Goal: Information Seeking & Learning: Learn about a topic

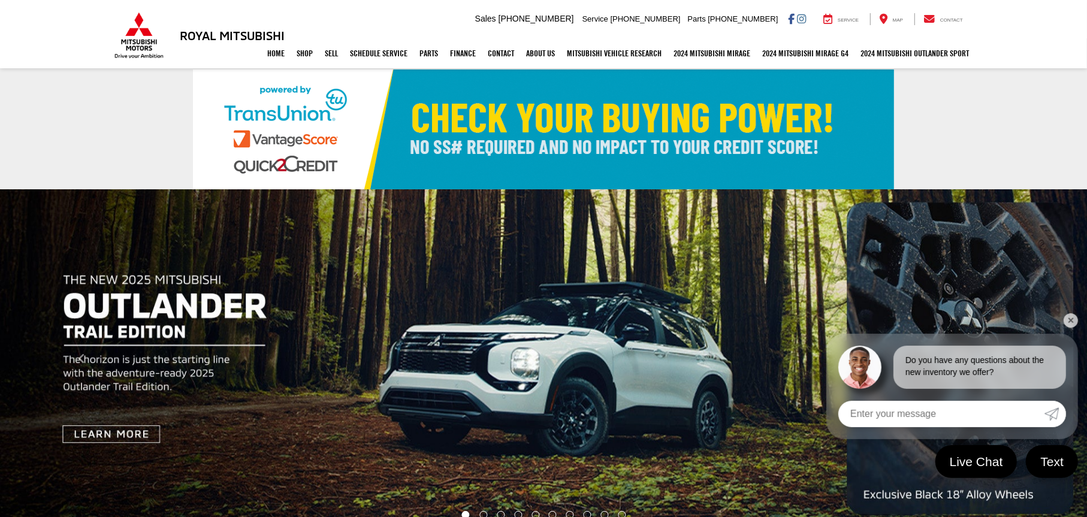
scroll to position [60, 0]
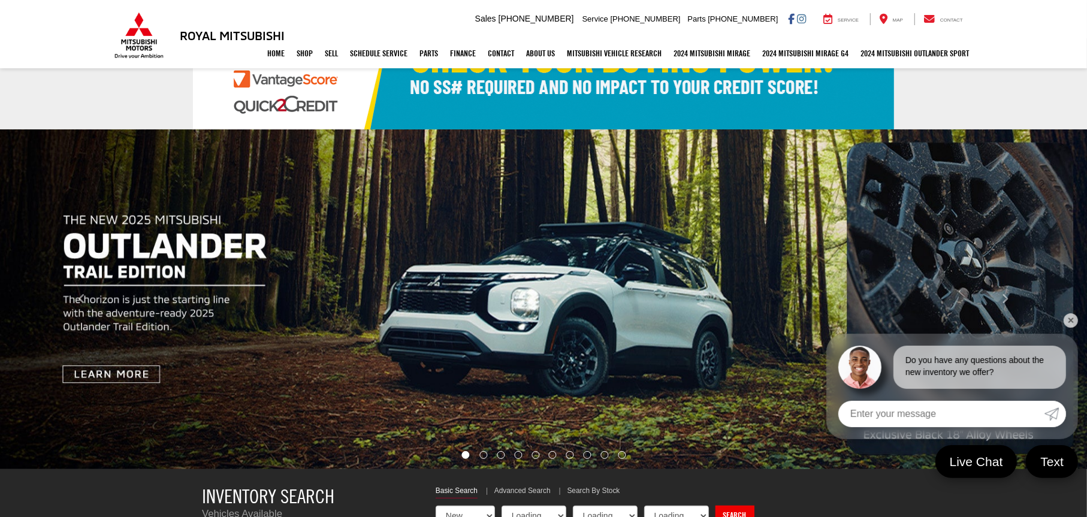
select select "Mitsubishi"
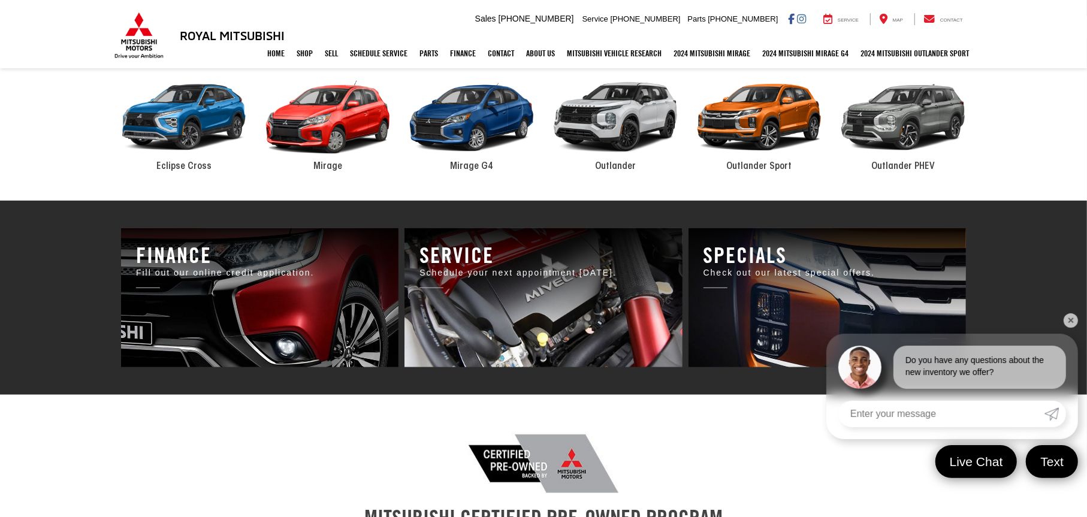
scroll to position [590, 0]
click at [627, 135] on div "2024 Mitsubishi Outlander" at bounding box center [616, 118] width 144 height 97
click at [626, 122] on div "2024 Mitsubishi Outlander" at bounding box center [616, 118] width 144 height 97
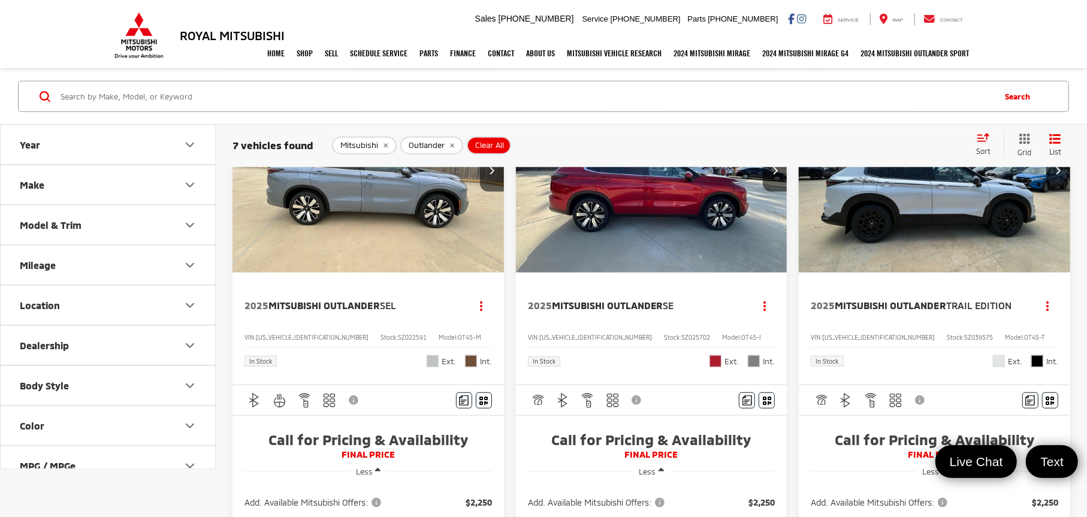
scroll to position [599, 0]
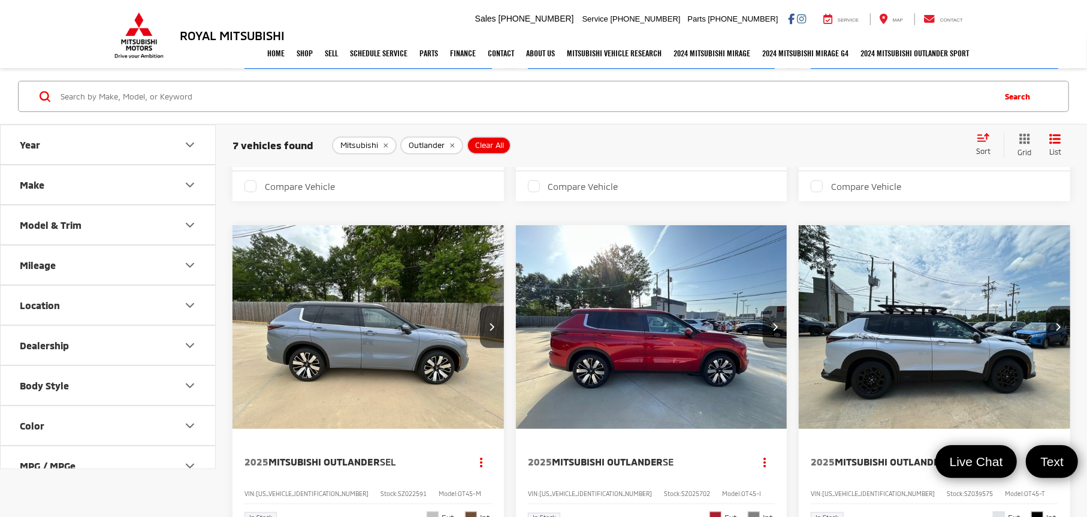
click at [349, 339] on img "2025 Mitsubishi Outlander SEL 0" at bounding box center [368, 327] width 273 height 205
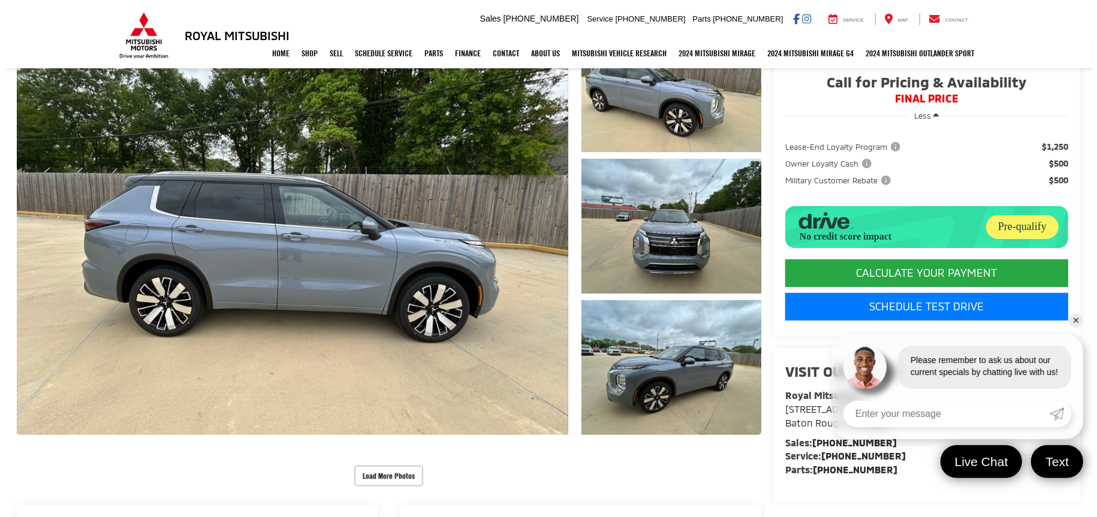
scroll to position [60, 0]
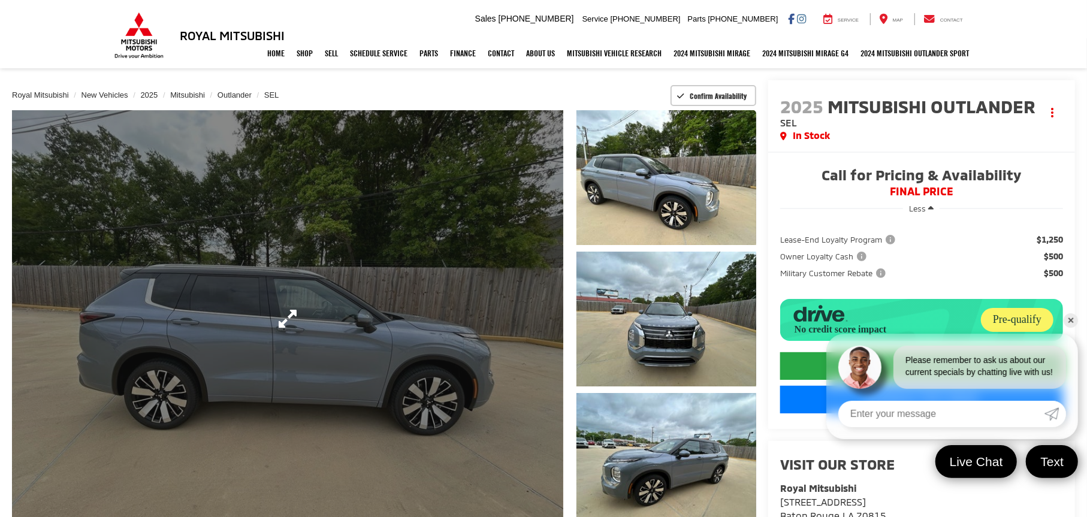
click at [336, 341] on link "Expand Photo 0" at bounding box center [287, 319] width 551 height 418
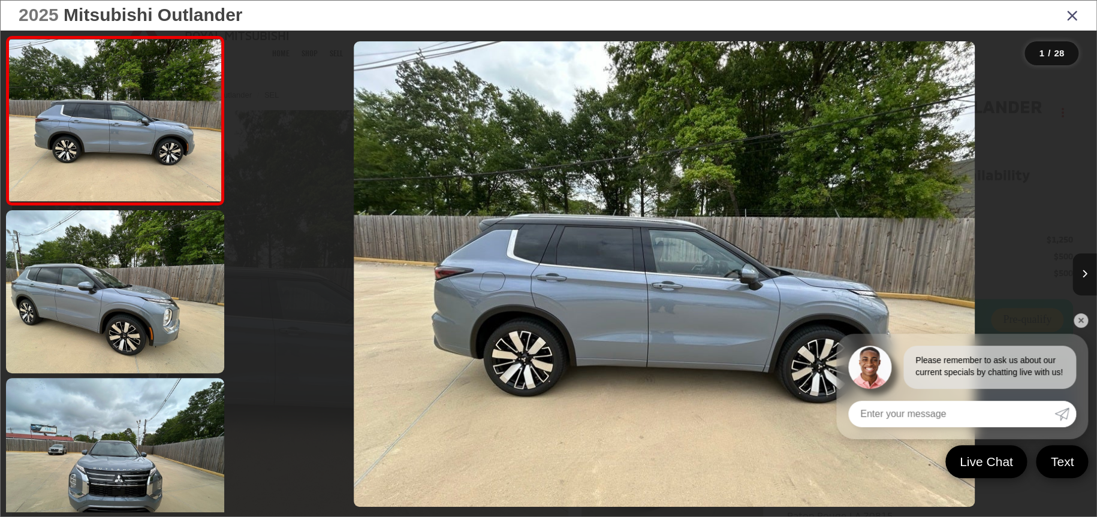
click at [1085, 276] on icon "Next image" at bounding box center [1084, 274] width 5 height 8
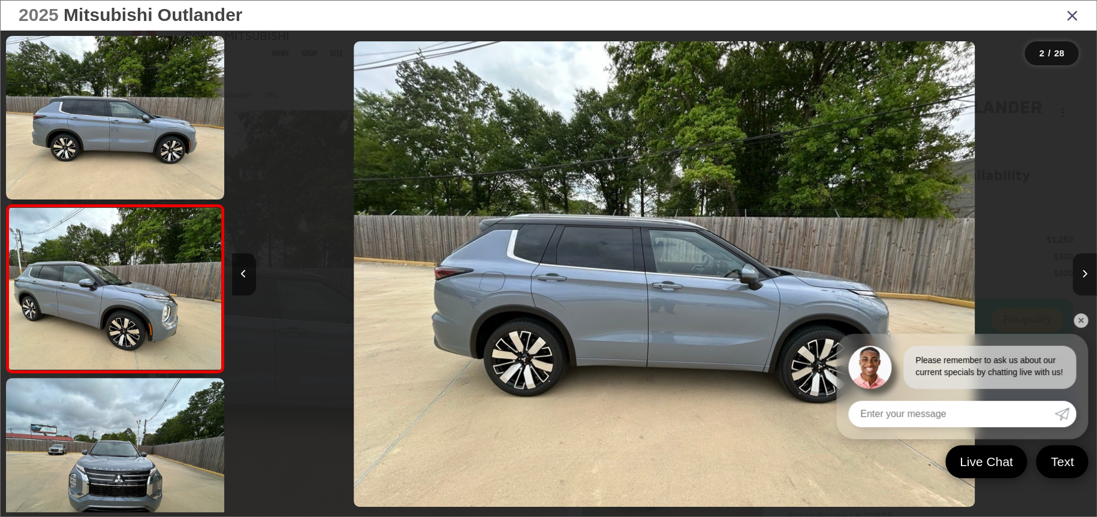
scroll to position [49, 0]
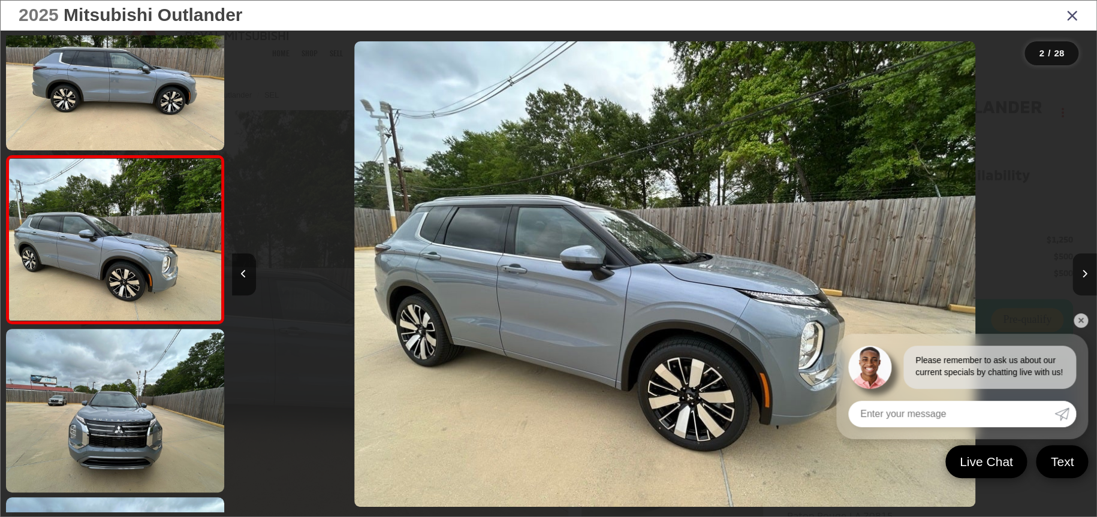
click at [1083, 276] on icon "Next image" at bounding box center [1084, 274] width 5 height 8
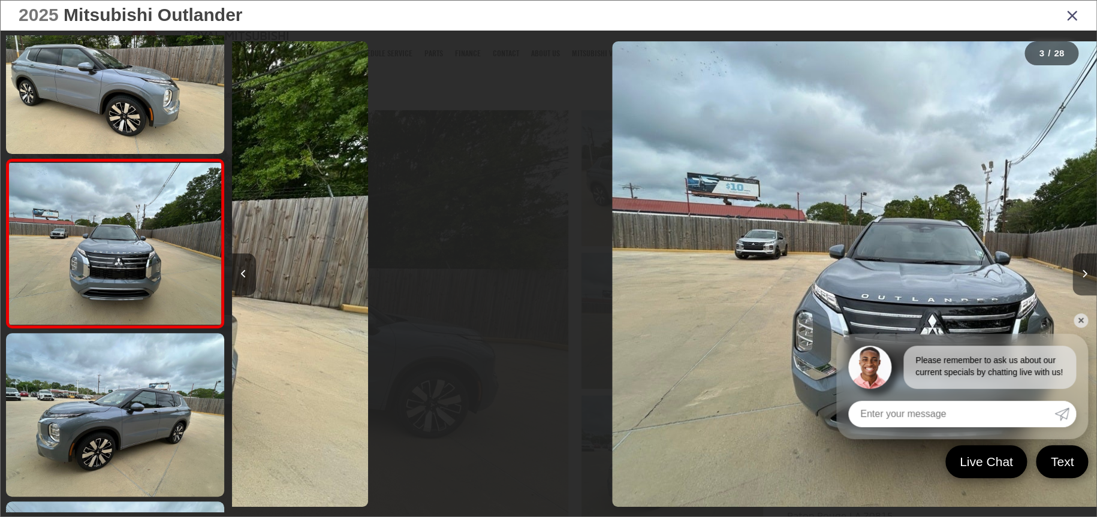
scroll to position [217, 0]
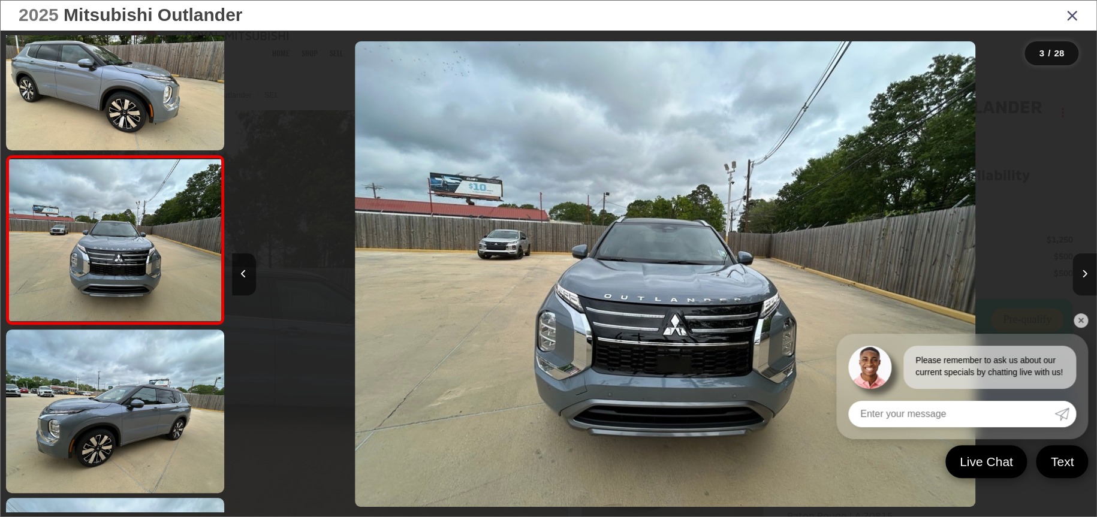
click at [1083, 276] on icon "Next image" at bounding box center [1084, 274] width 5 height 8
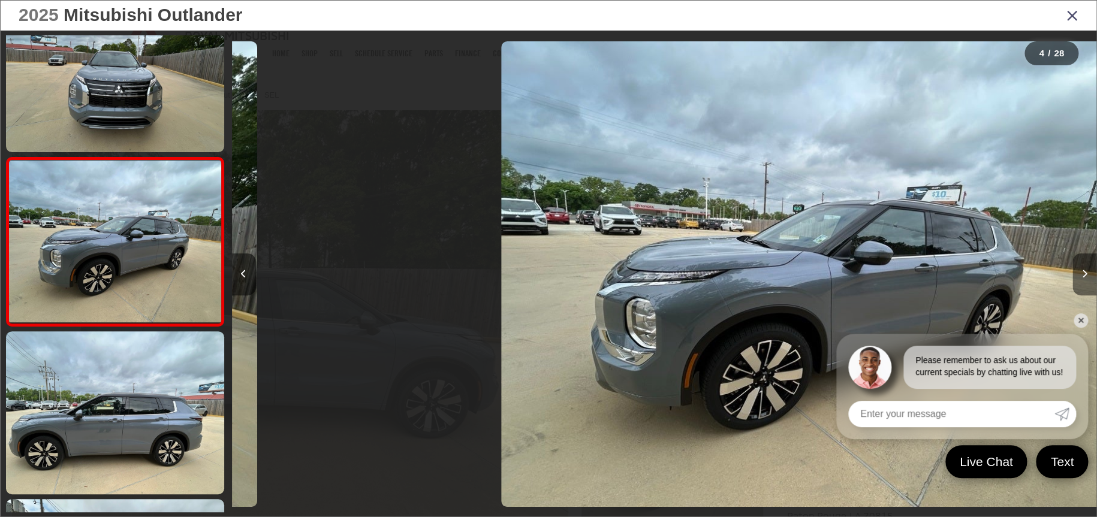
scroll to position [385, 0]
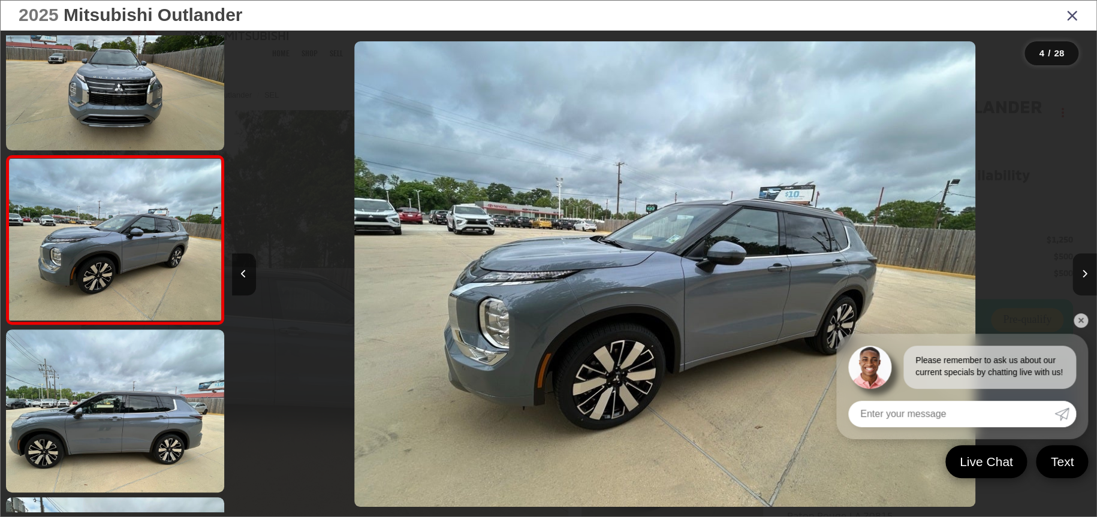
click at [1083, 276] on icon "Next image" at bounding box center [1084, 274] width 5 height 8
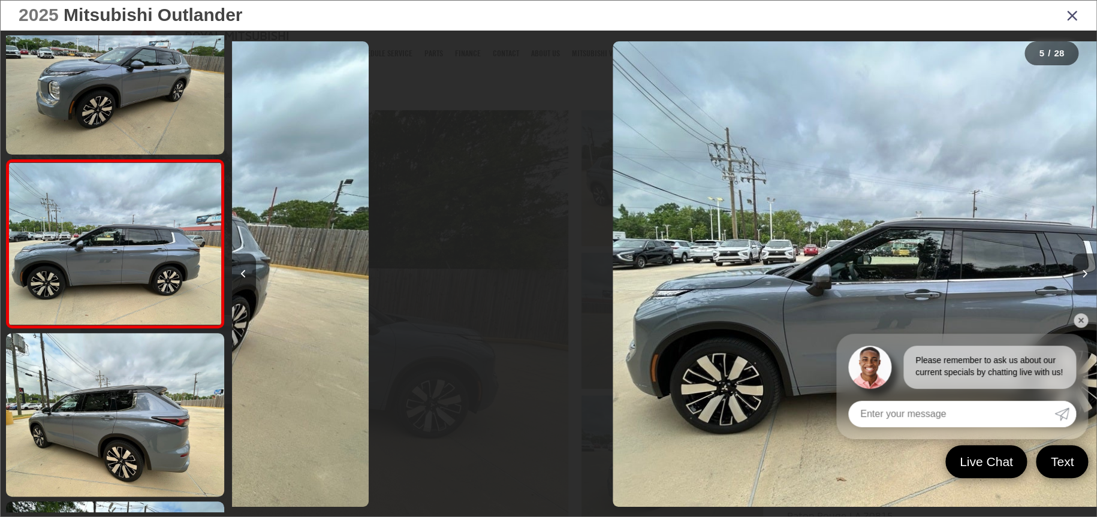
scroll to position [553, 0]
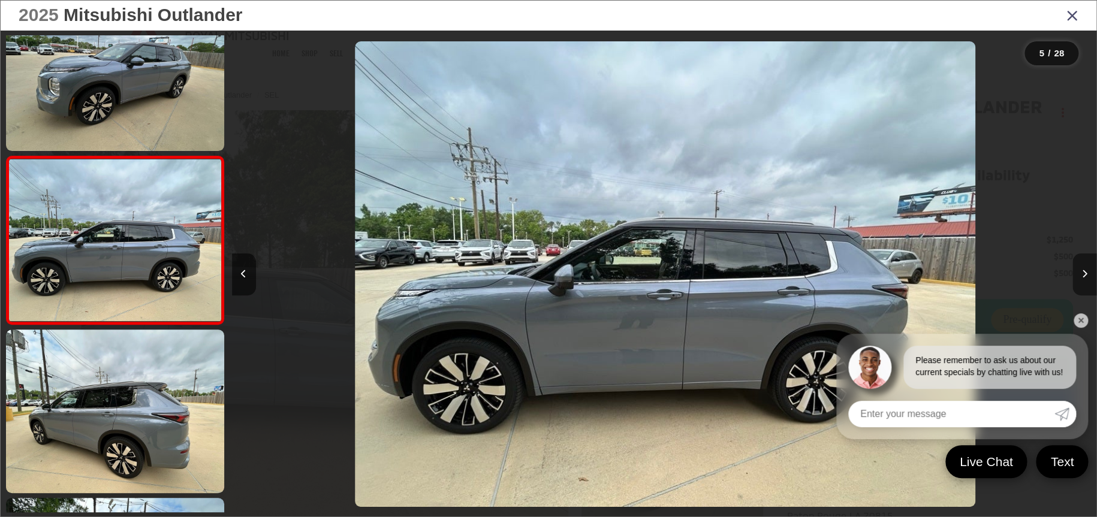
click at [1083, 276] on icon "Next image" at bounding box center [1084, 274] width 5 height 8
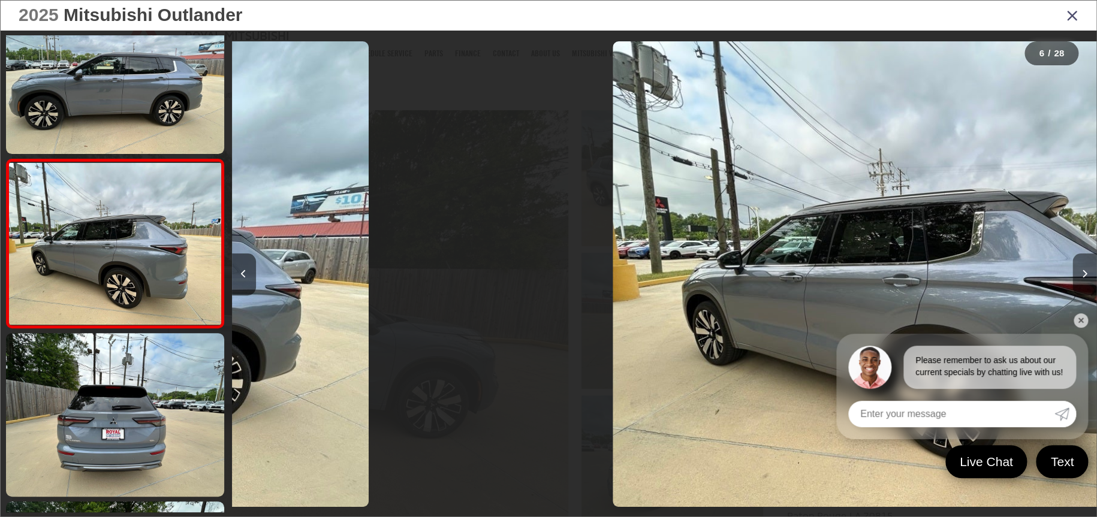
scroll to position [722, 0]
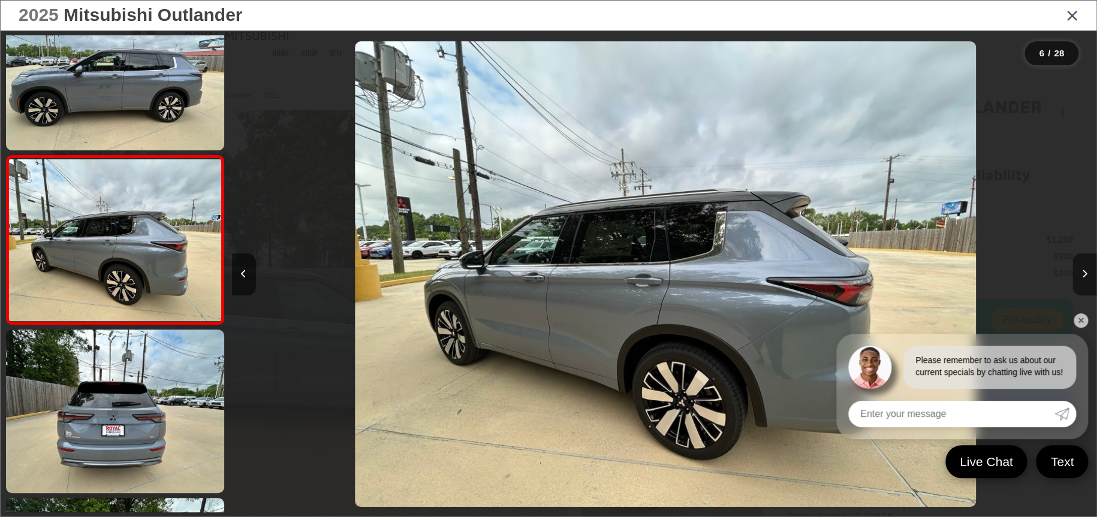
click at [1083, 276] on icon "Next image" at bounding box center [1084, 274] width 5 height 8
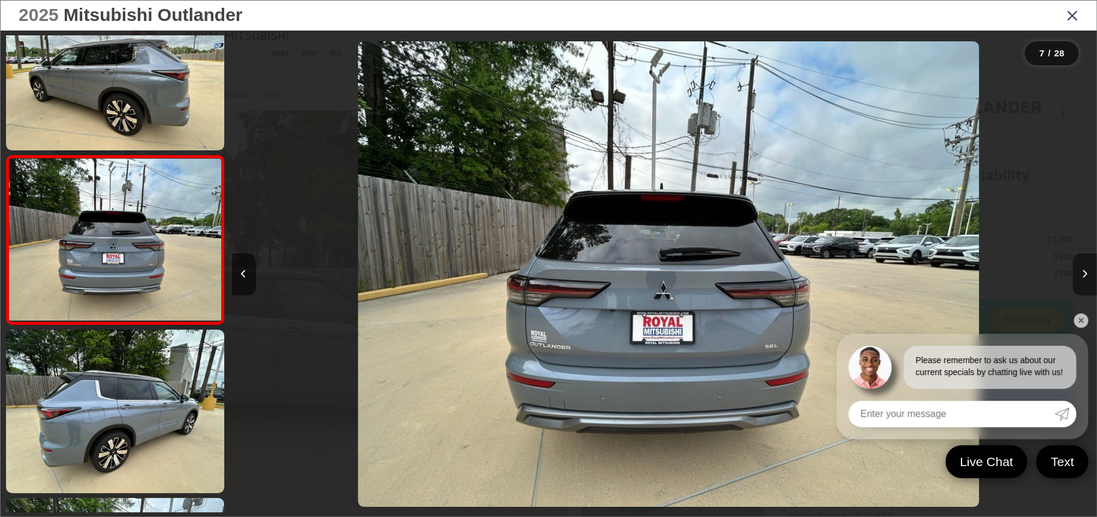
scroll to position [0, 5185]
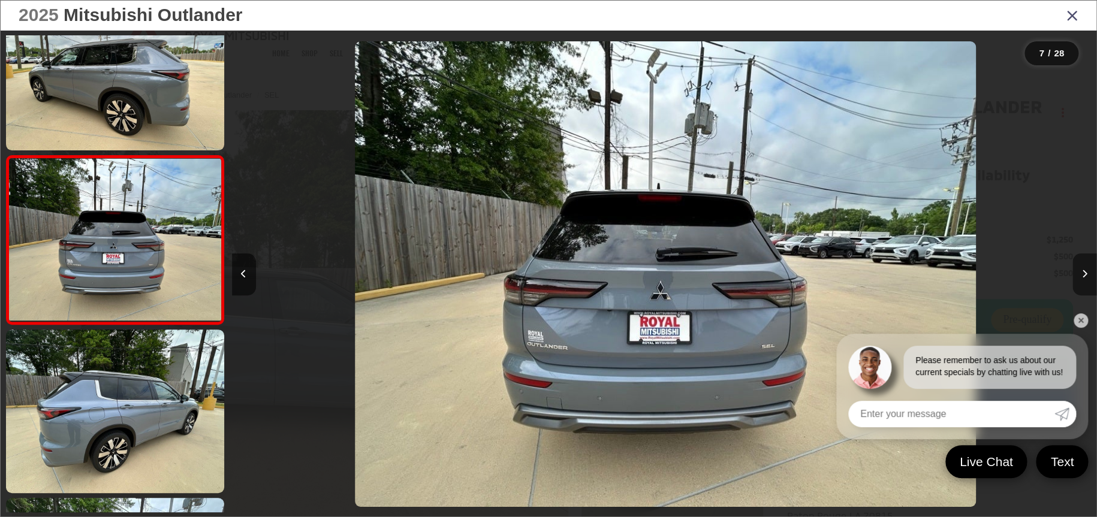
click at [1083, 276] on icon "Next image" at bounding box center [1084, 274] width 5 height 8
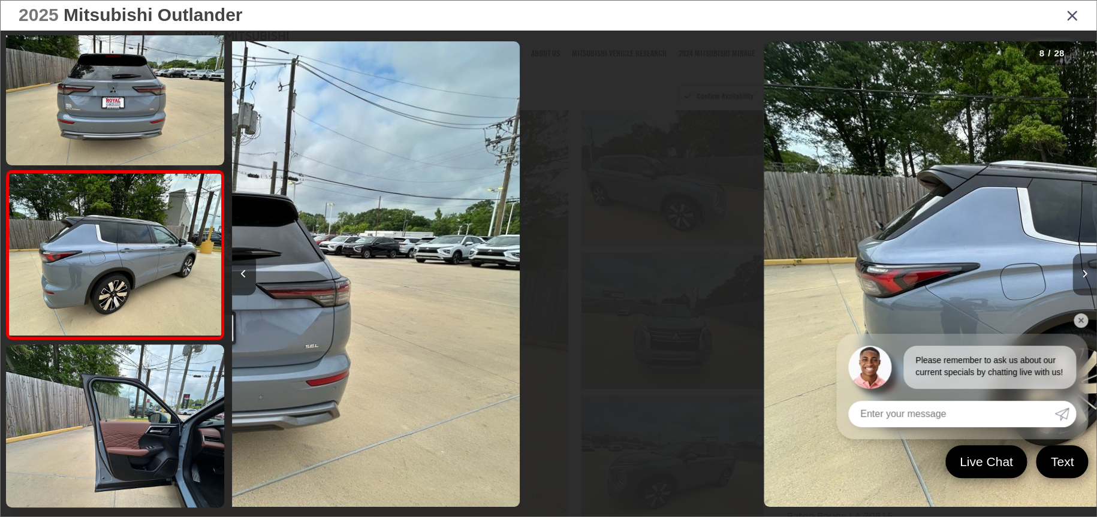
scroll to position [0, 0]
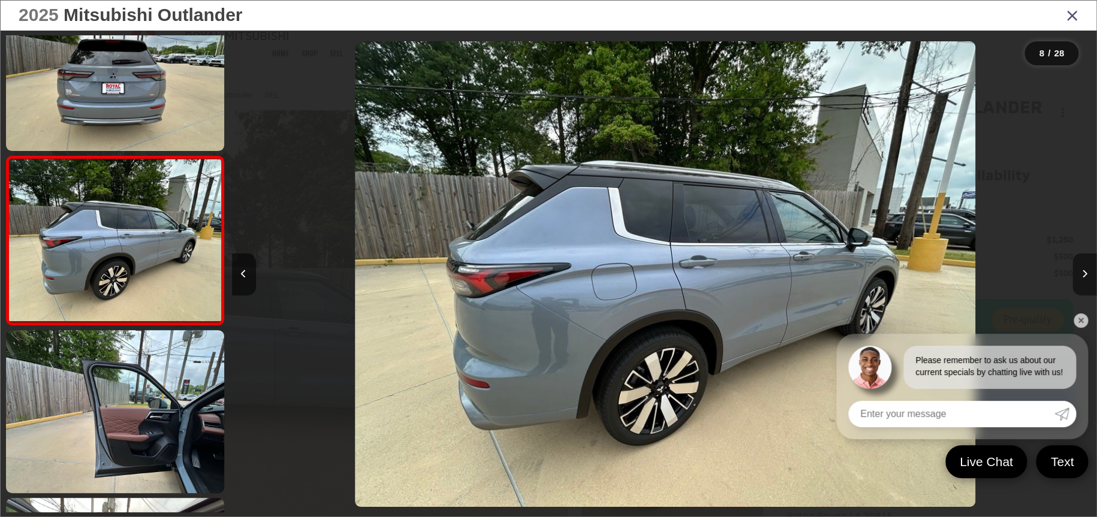
click at [1083, 276] on icon "Next image" at bounding box center [1084, 274] width 5 height 8
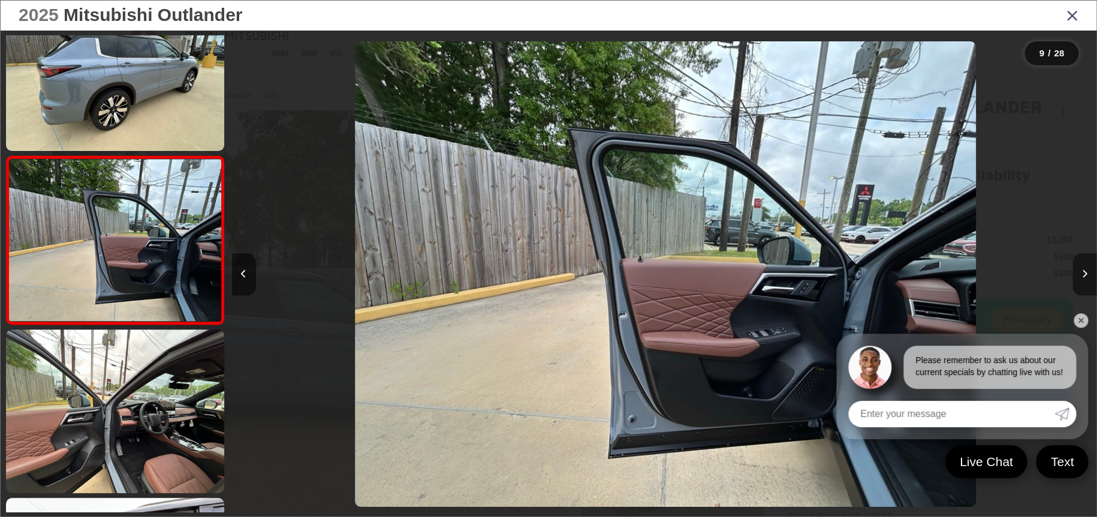
click at [1083, 276] on icon "Next image" at bounding box center [1084, 274] width 5 height 8
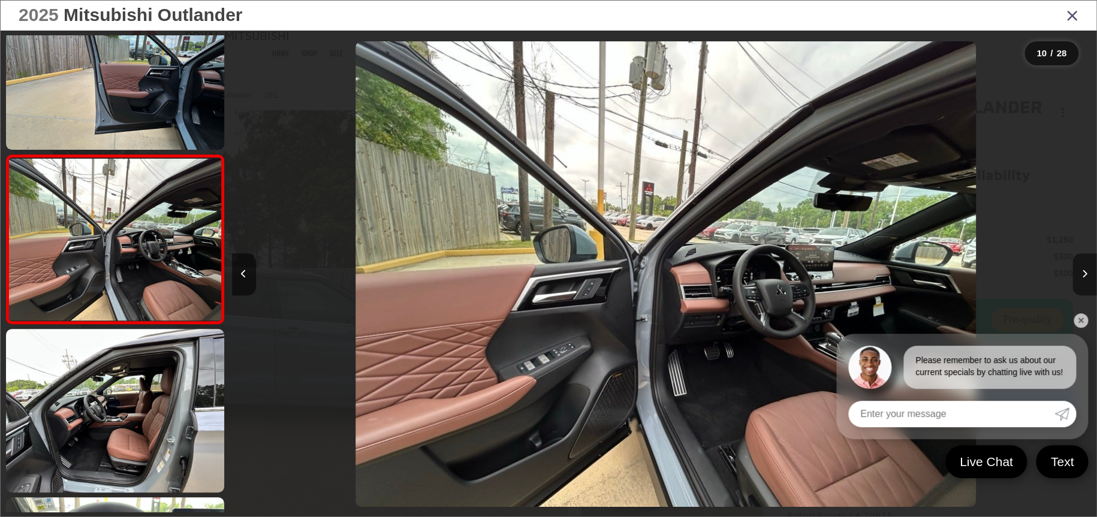
click at [1083, 276] on icon "Next image" at bounding box center [1084, 274] width 5 height 8
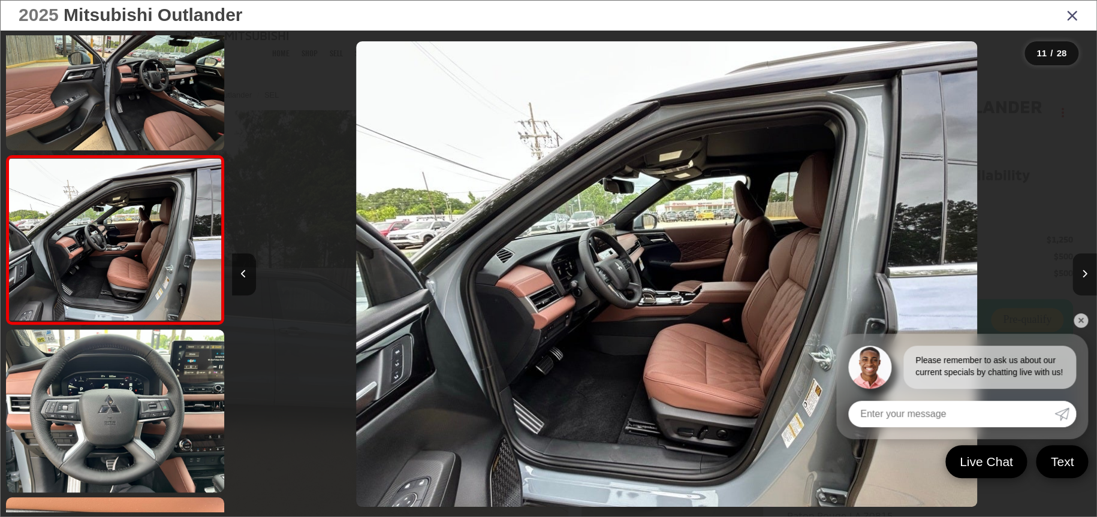
click at [1083, 276] on icon "Next image" at bounding box center [1084, 274] width 5 height 8
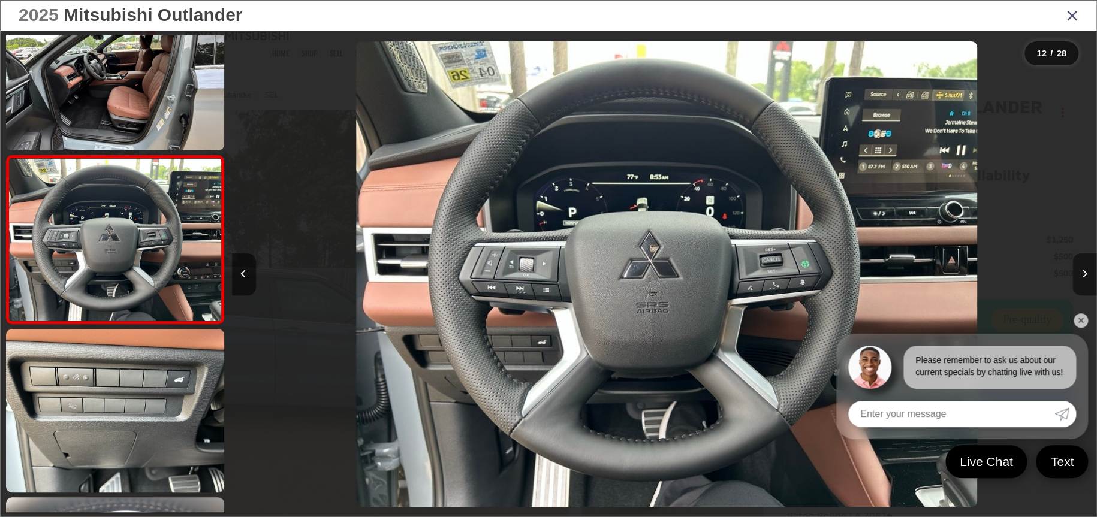
click at [1083, 276] on icon "Next image" at bounding box center [1084, 274] width 5 height 8
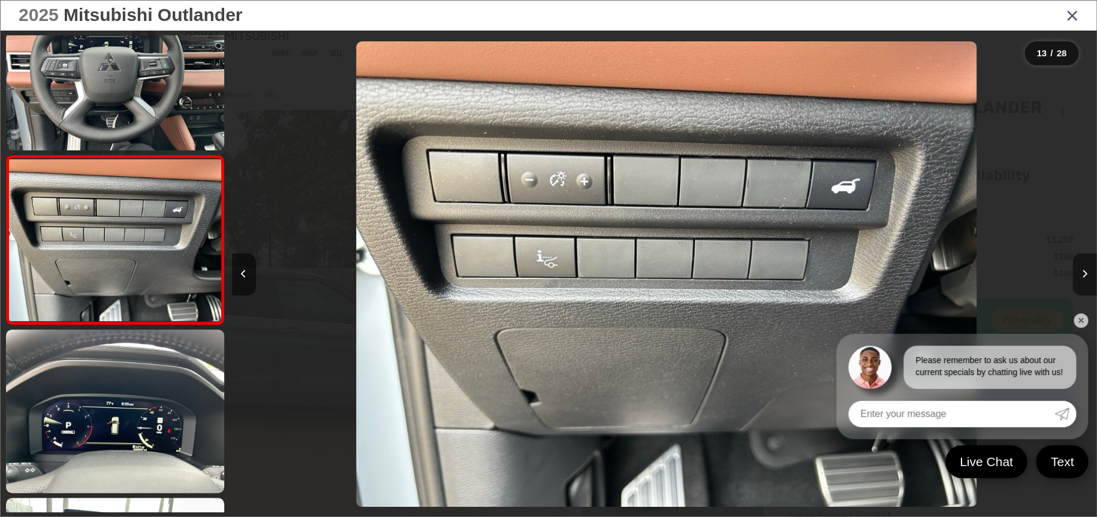
click at [1083, 276] on icon "Next image" at bounding box center [1084, 274] width 5 height 8
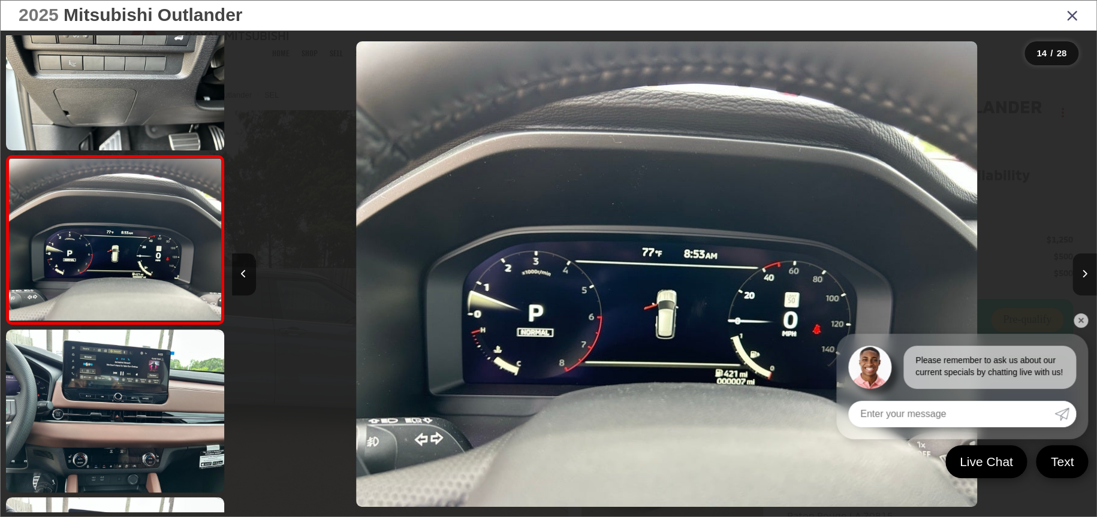
click at [1083, 276] on icon "Next image" at bounding box center [1084, 274] width 5 height 8
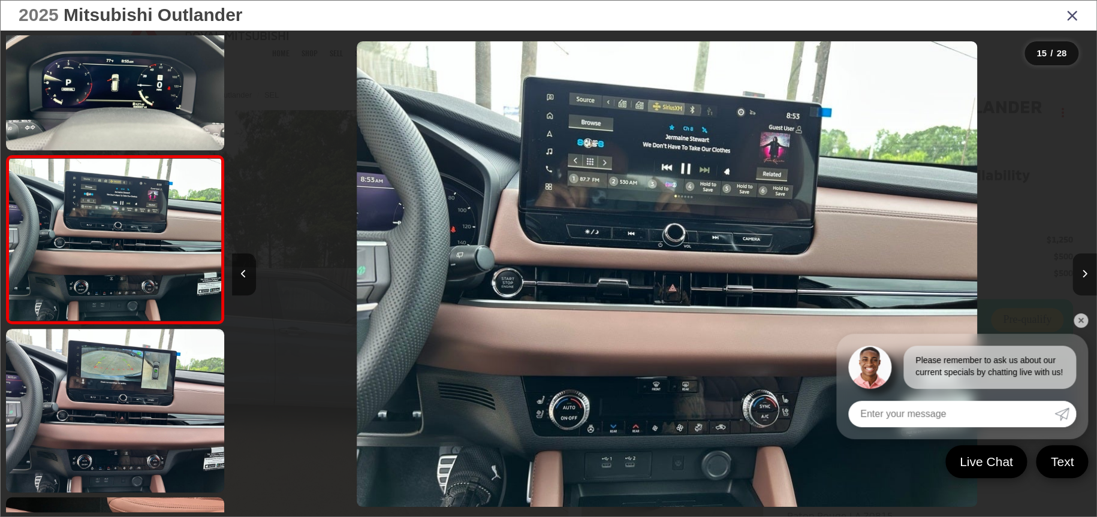
click at [1083, 276] on icon "Next image" at bounding box center [1084, 274] width 5 height 8
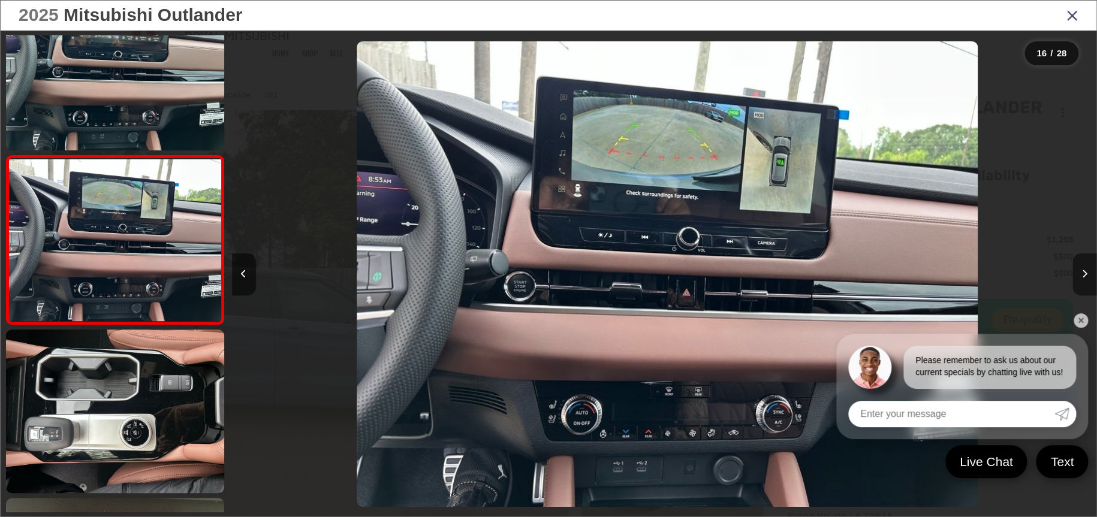
click at [1083, 276] on icon "Next image" at bounding box center [1084, 274] width 5 height 8
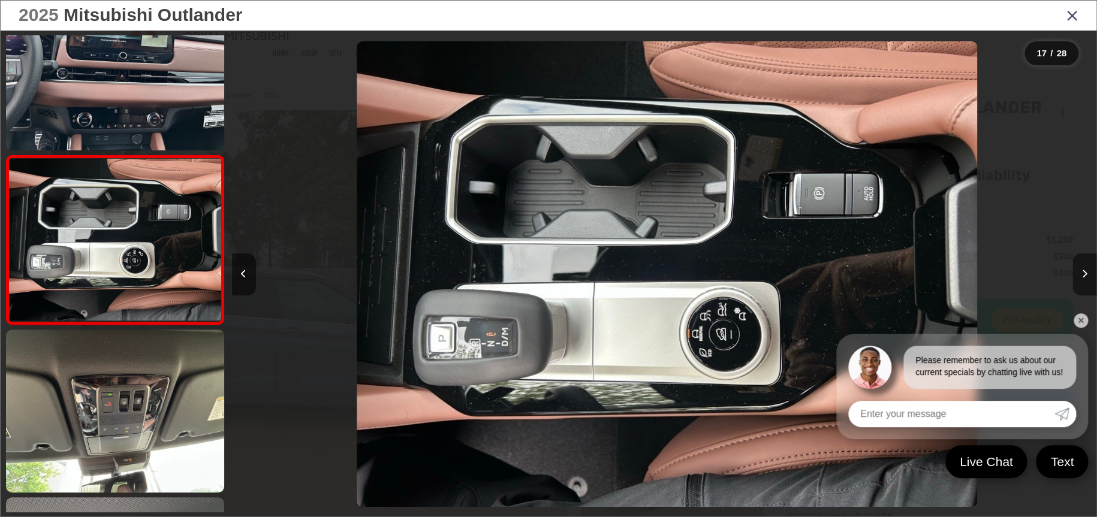
click at [1083, 276] on icon "Next image" at bounding box center [1084, 274] width 5 height 8
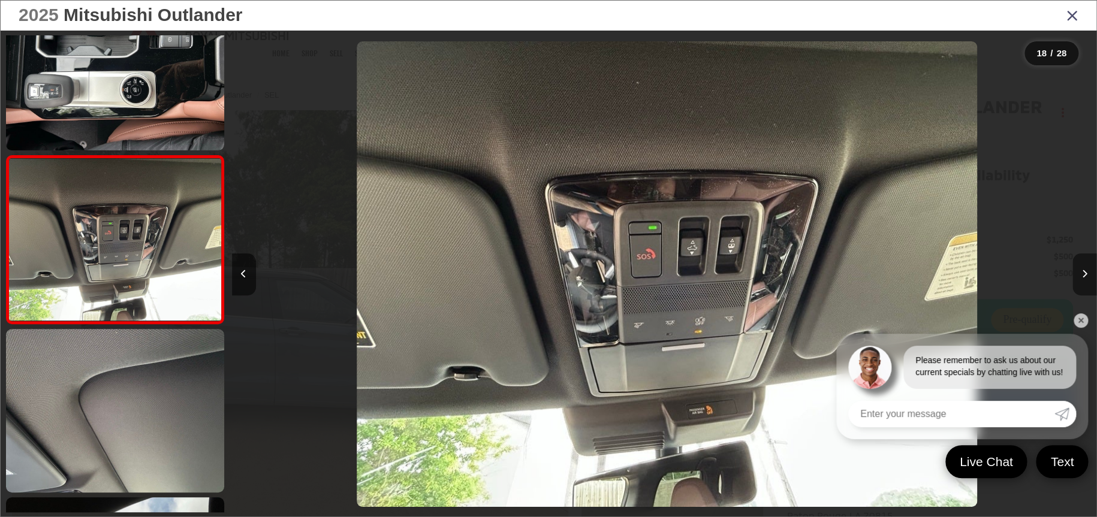
click at [1083, 276] on icon "Next image" at bounding box center [1084, 274] width 5 height 8
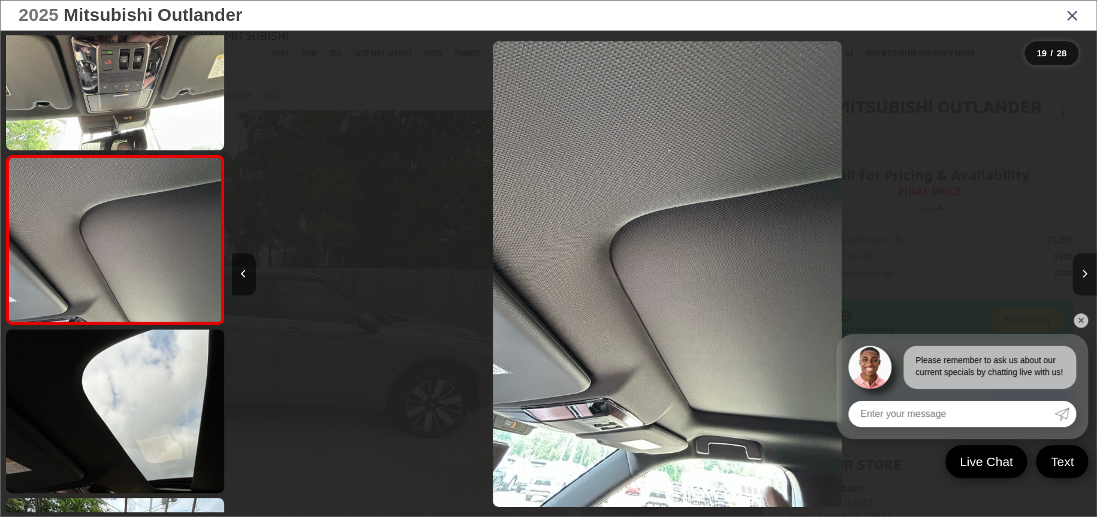
click at [1083, 276] on icon "Next image" at bounding box center [1084, 274] width 5 height 8
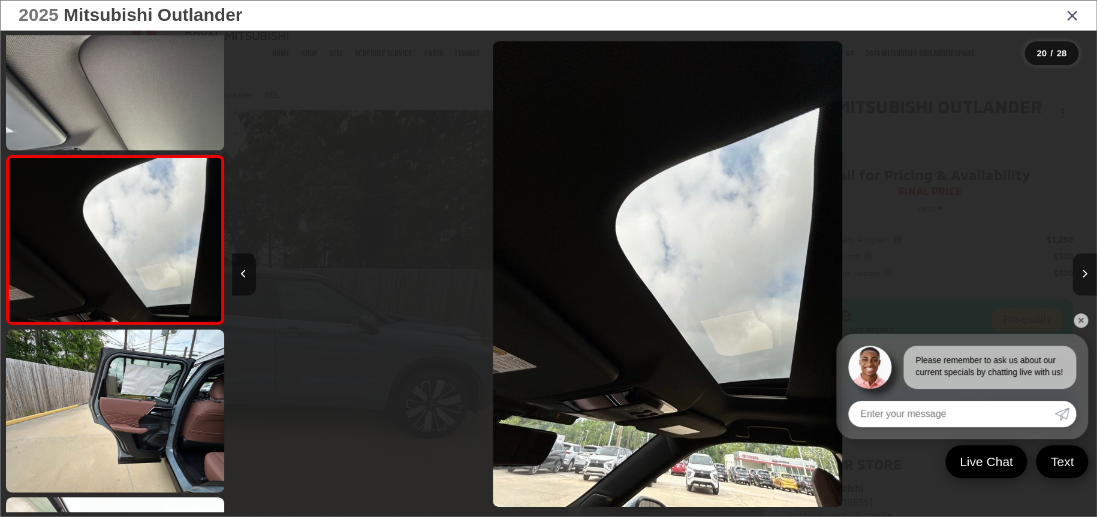
click at [1083, 276] on icon "Next image" at bounding box center [1084, 274] width 5 height 8
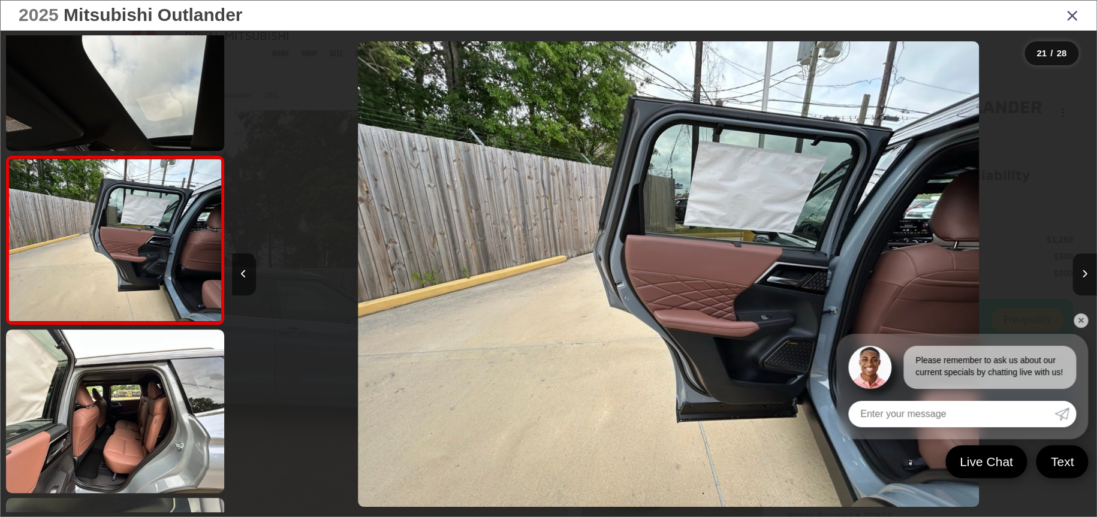
click at [1067, 18] on icon "Close gallery" at bounding box center [1072, 15] width 12 height 16
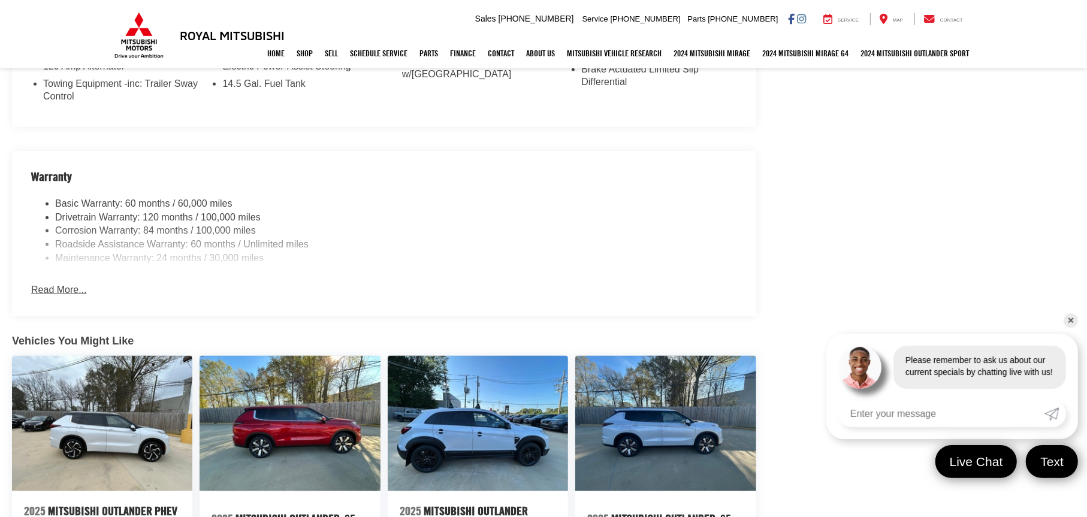
click at [75, 285] on button "Read More..." at bounding box center [58, 290] width 55 height 14
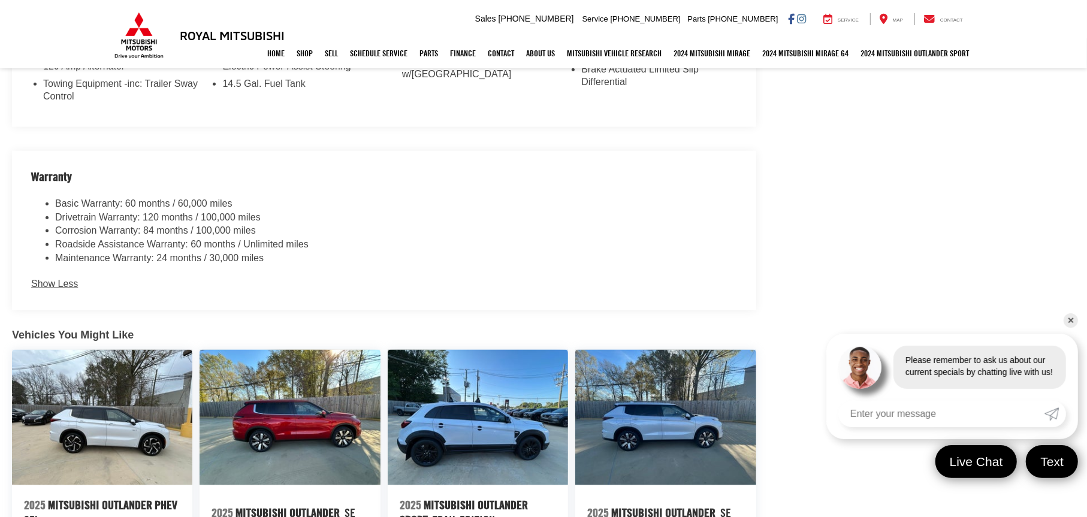
click at [72, 280] on button "Show Less" at bounding box center [54, 284] width 47 height 14
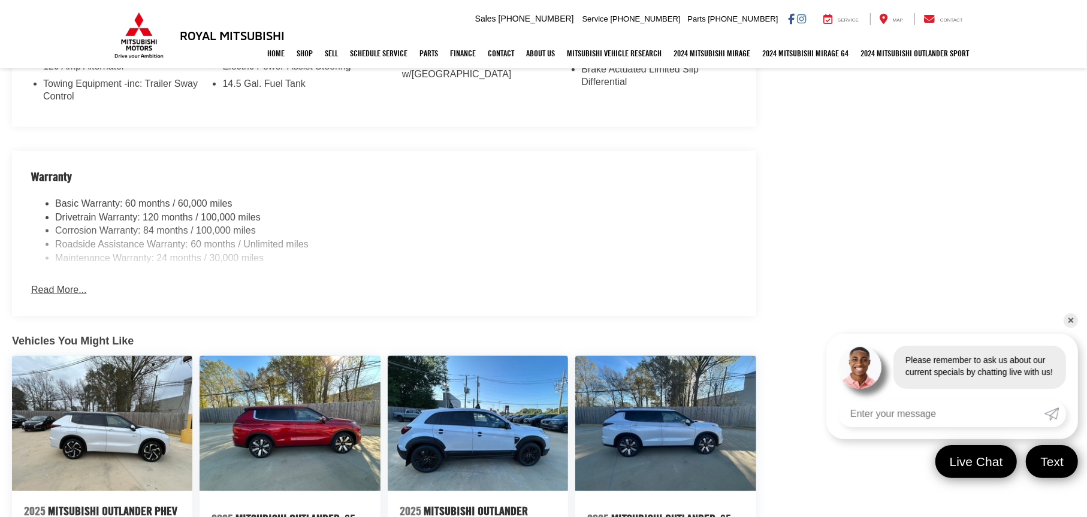
click at [72, 283] on button "Read More..." at bounding box center [58, 290] width 55 height 14
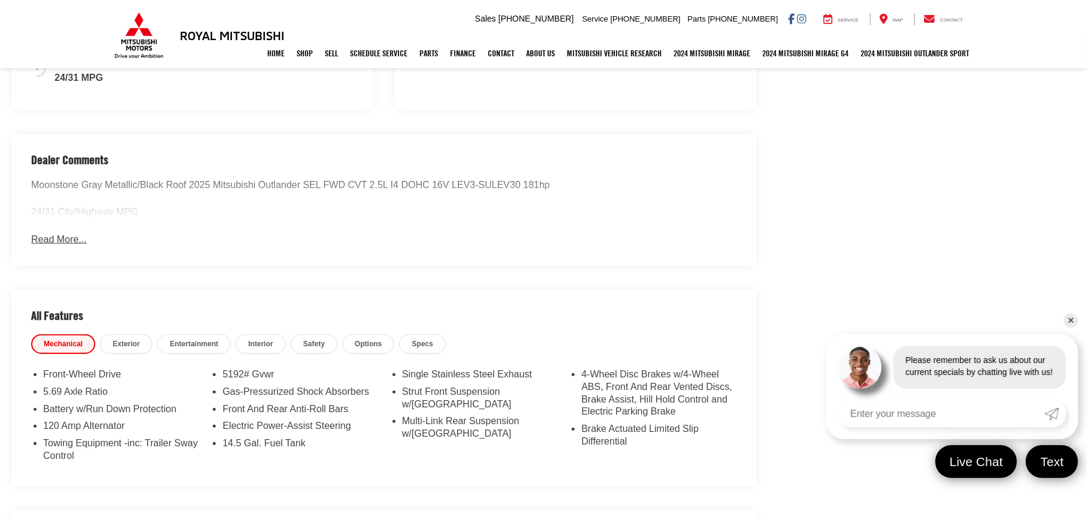
click at [266, 342] on span "Interior" at bounding box center [260, 344] width 25 height 10
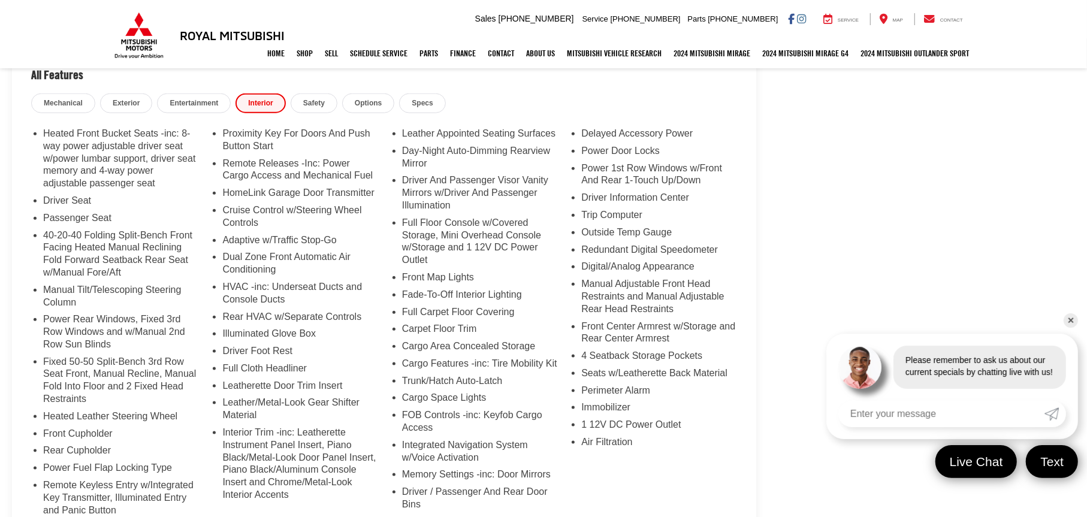
scroll to position [1079, 0]
